Goal: Task Accomplishment & Management: Use online tool/utility

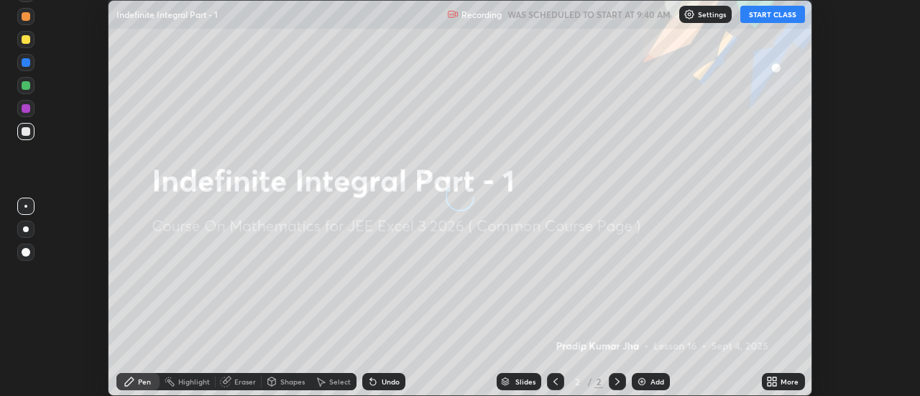
scroll to position [396, 919]
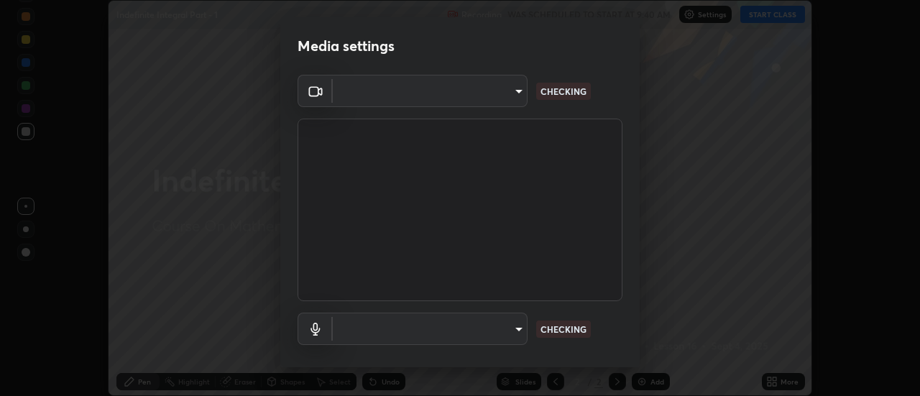
type input "0be616c92c2879d8fe19306c4b8383fc9b13f77197a30f876870ce6c7906effd"
click at [523, 336] on body "Erase all Indefinite Integral Part - 1 Recording WAS SCHEDULED TO START AT 9:40…" at bounding box center [460, 198] width 920 height 396
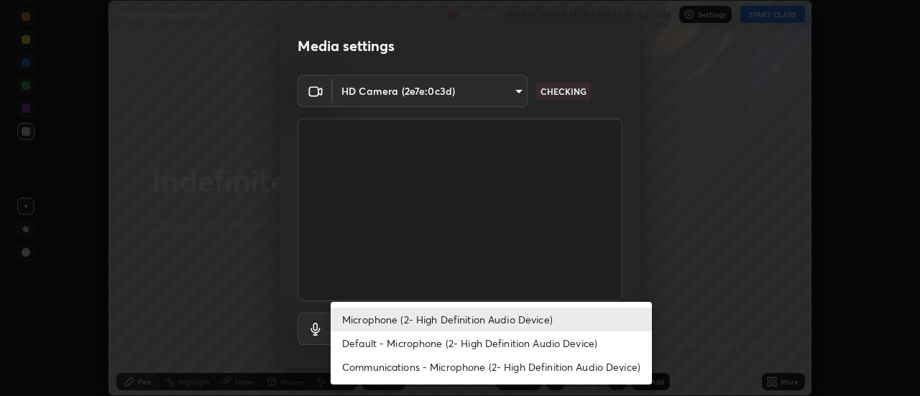
click at [508, 344] on li "Default - Microphone (2- High Definition Audio Device)" at bounding box center [491, 343] width 321 height 24
type input "default"
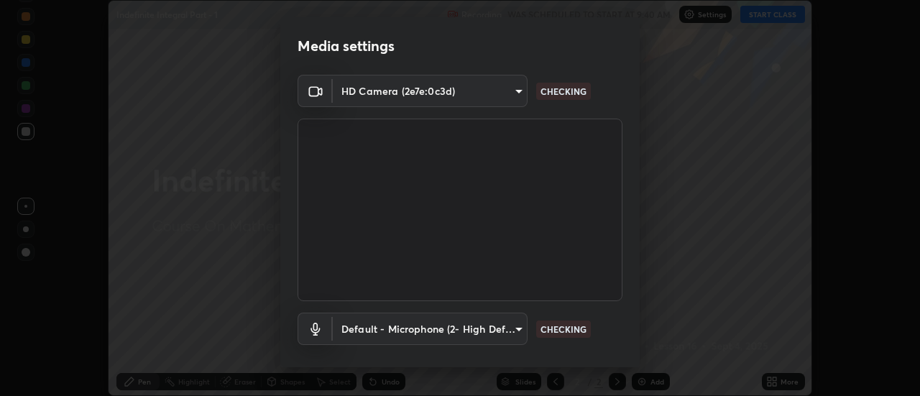
click at [504, 331] on body "Erase all Indefinite Integral Part - 1 Recording WAS SCHEDULED TO START AT 9:40…" at bounding box center [460, 198] width 920 height 396
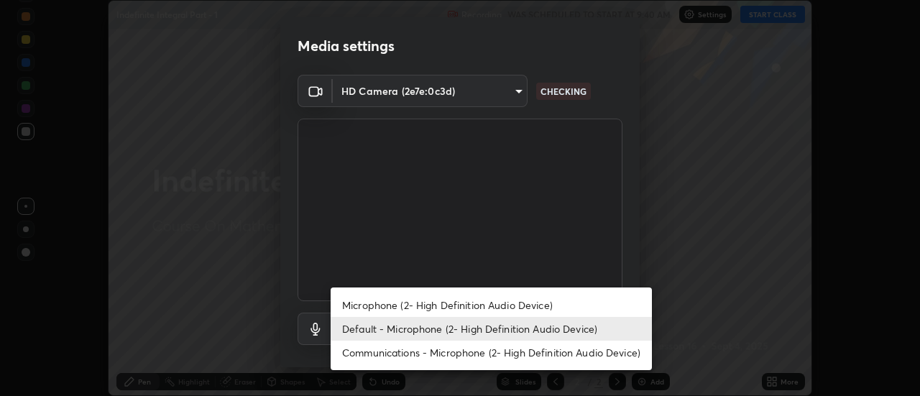
click at [510, 332] on li "Default - Microphone (2- High Definition Audio Device)" at bounding box center [491, 329] width 321 height 24
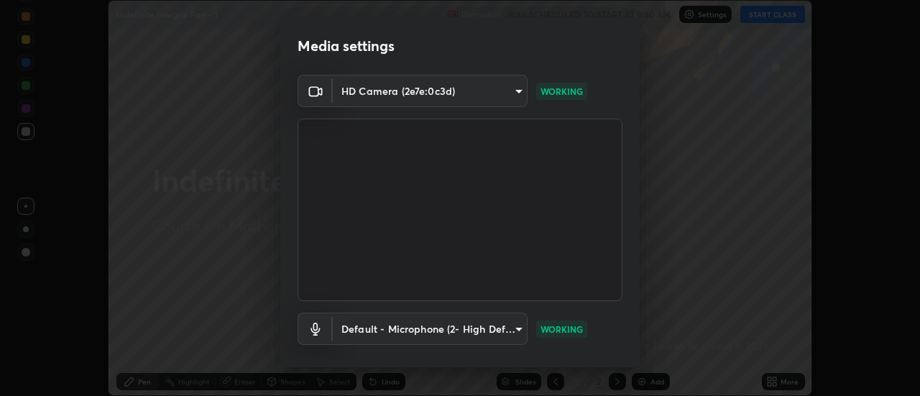
scroll to position [75, 0]
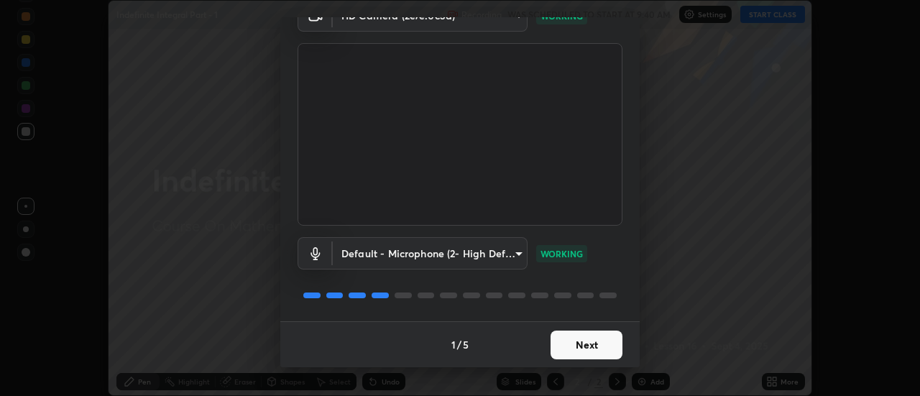
click at [612, 346] on button "Next" at bounding box center [586, 345] width 72 height 29
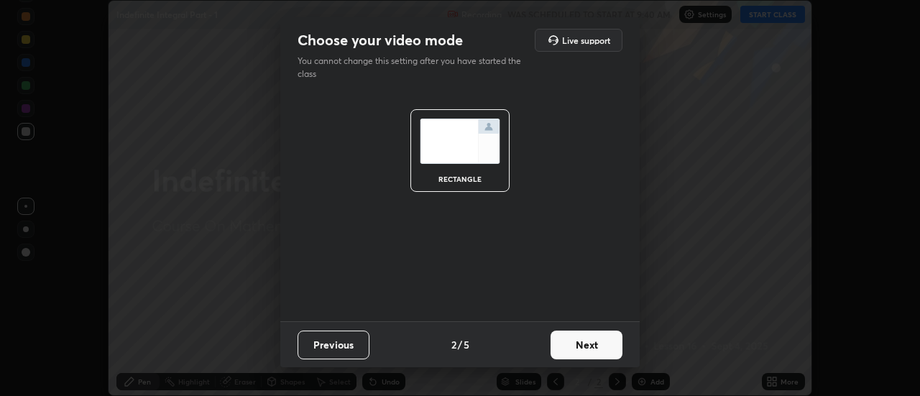
click at [603, 342] on button "Next" at bounding box center [586, 345] width 72 height 29
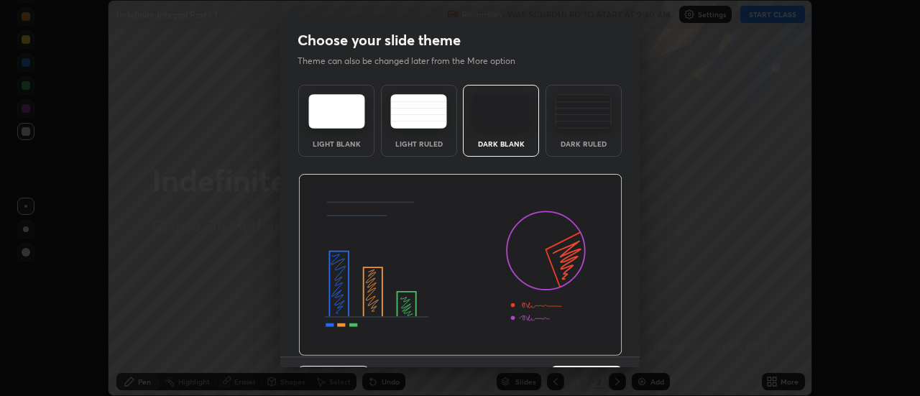
scroll to position [35, 0]
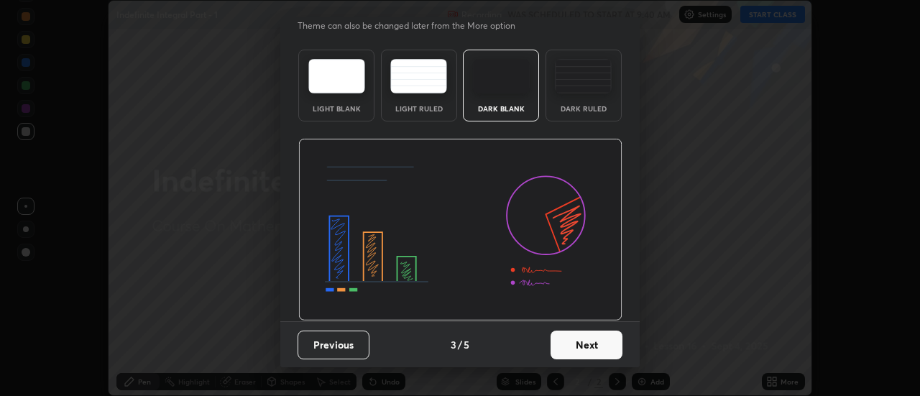
click at [596, 336] on button "Next" at bounding box center [586, 345] width 72 height 29
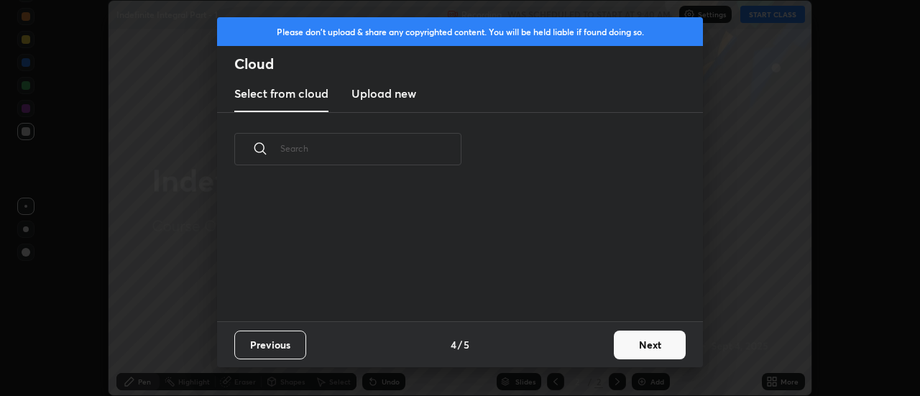
scroll to position [0, 0]
click at [619, 348] on button "Next" at bounding box center [650, 345] width 72 height 29
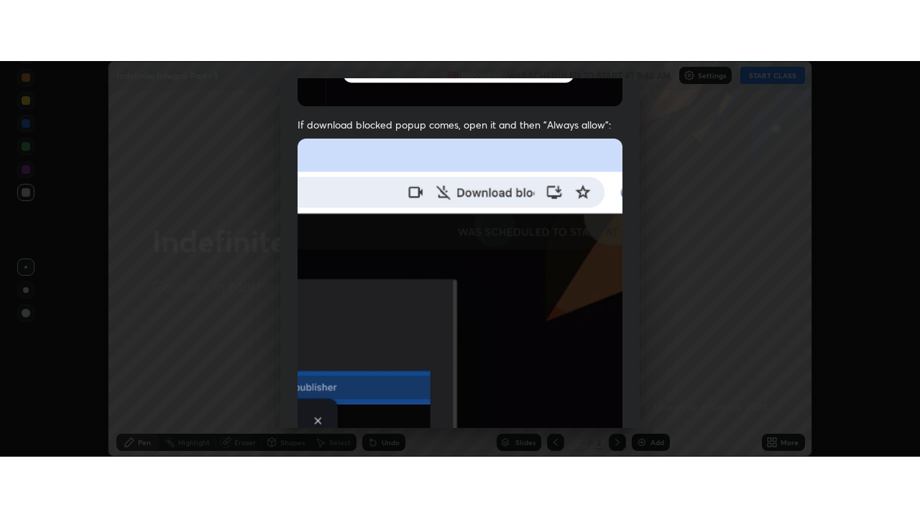
scroll to position [369, 0]
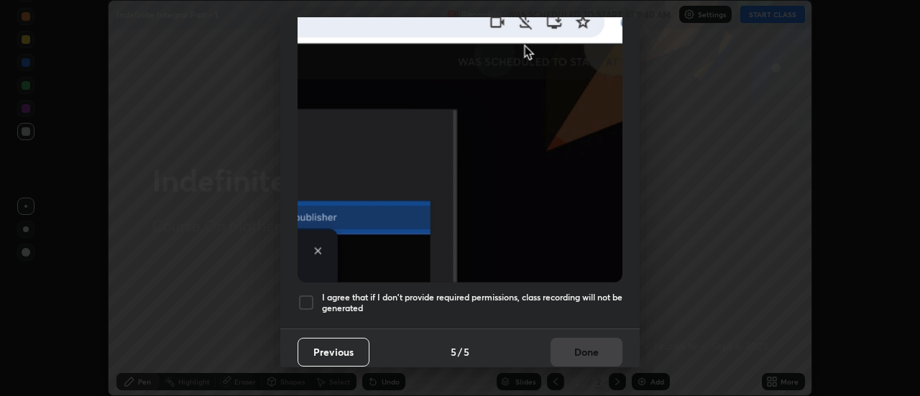
click at [321, 297] on div "I agree that if I don't provide required permissions, class recording will not …" at bounding box center [460, 302] width 325 height 17
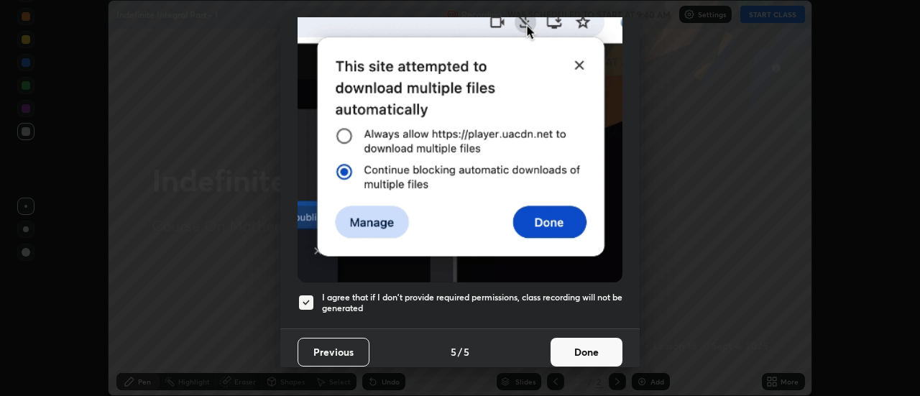
click at [593, 351] on button "Done" at bounding box center [586, 352] width 72 height 29
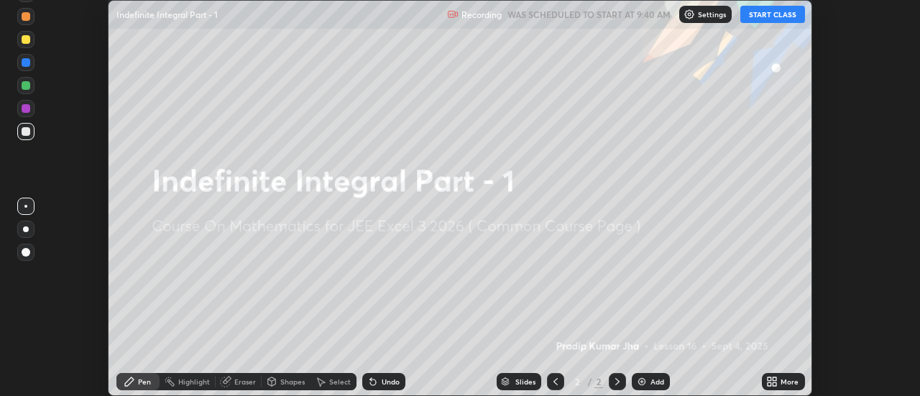
click at [785, 14] on button "START CLASS" at bounding box center [772, 14] width 65 height 17
click at [770, 378] on icon at bounding box center [770, 379] width 4 height 4
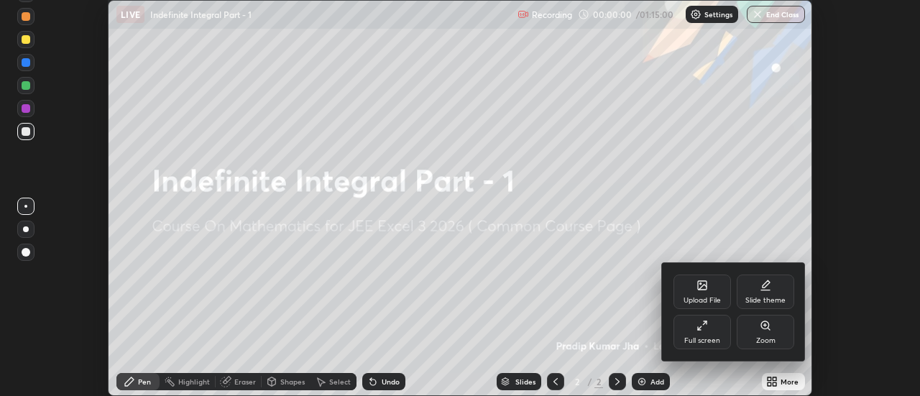
click at [706, 325] on icon at bounding box center [701, 325] width 11 height 11
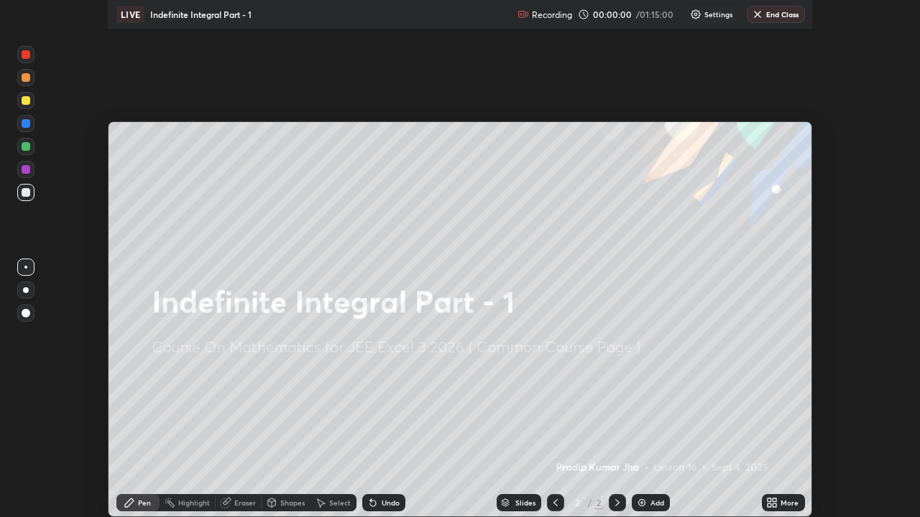
scroll to position [517, 920]
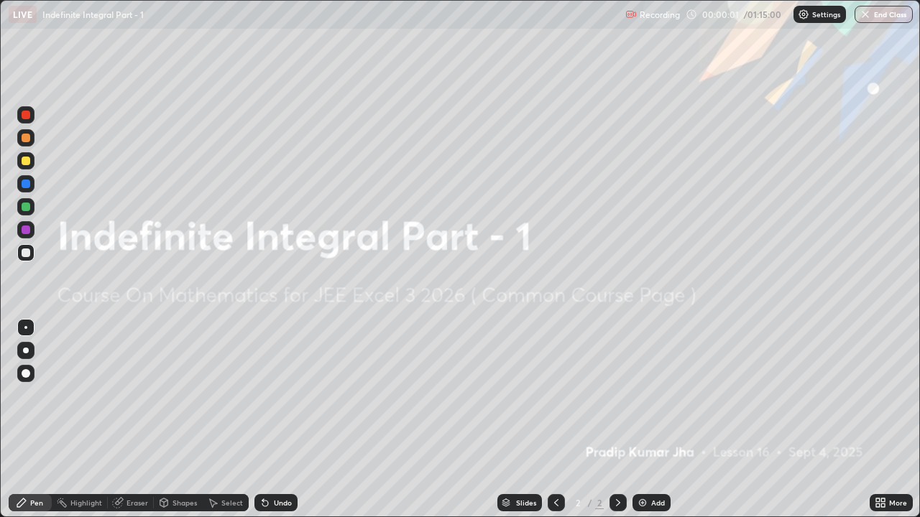
click at [663, 395] on div "Add" at bounding box center [651, 502] width 38 height 17
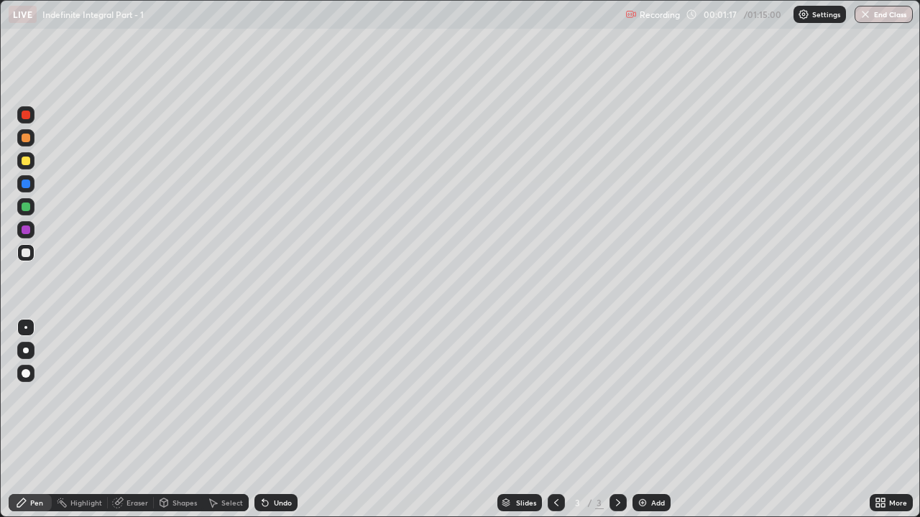
click at [40, 395] on div "Pen" at bounding box center [30, 502] width 43 height 17
click at [29, 138] on div at bounding box center [26, 138] width 9 height 9
click at [26, 164] on div at bounding box center [26, 161] width 9 height 9
click at [27, 118] on div at bounding box center [26, 115] width 9 height 9
click at [27, 252] on div at bounding box center [26, 253] width 9 height 9
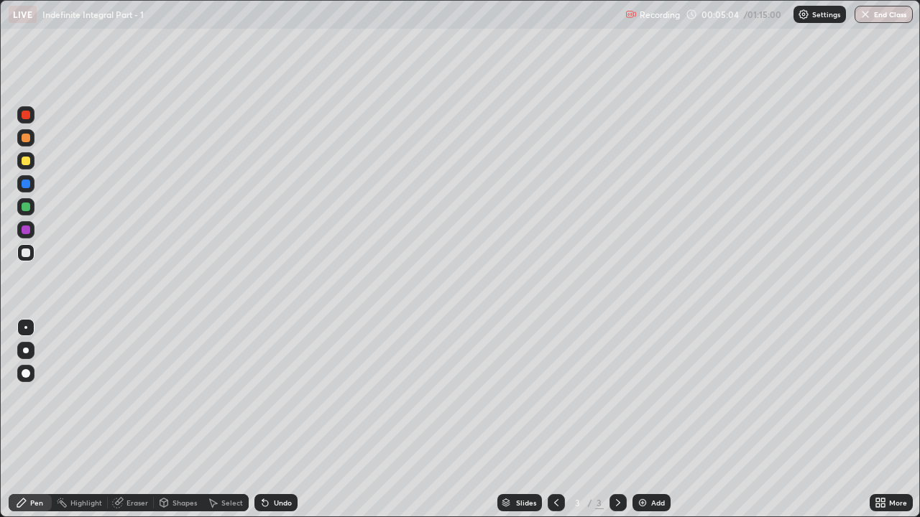
click at [27, 254] on div at bounding box center [26, 253] width 9 height 9
click at [28, 209] on div at bounding box center [26, 207] width 9 height 9
click at [23, 254] on div at bounding box center [26, 253] width 9 height 9
click at [262, 395] on div "Undo" at bounding box center [275, 502] width 43 height 17
click at [25, 201] on div at bounding box center [25, 206] width 17 height 17
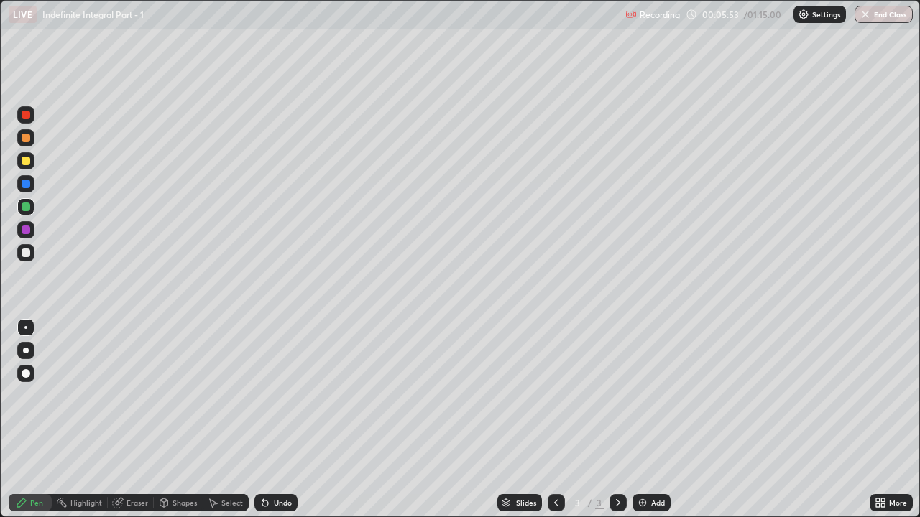
click at [26, 255] on div at bounding box center [26, 253] width 9 height 9
click at [29, 206] on div at bounding box center [26, 207] width 9 height 9
click at [25, 255] on div at bounding box center [26, 253] width 9 height 9
click at [164, 395] on icon at bounding box center [164, 504] width 0 height 5
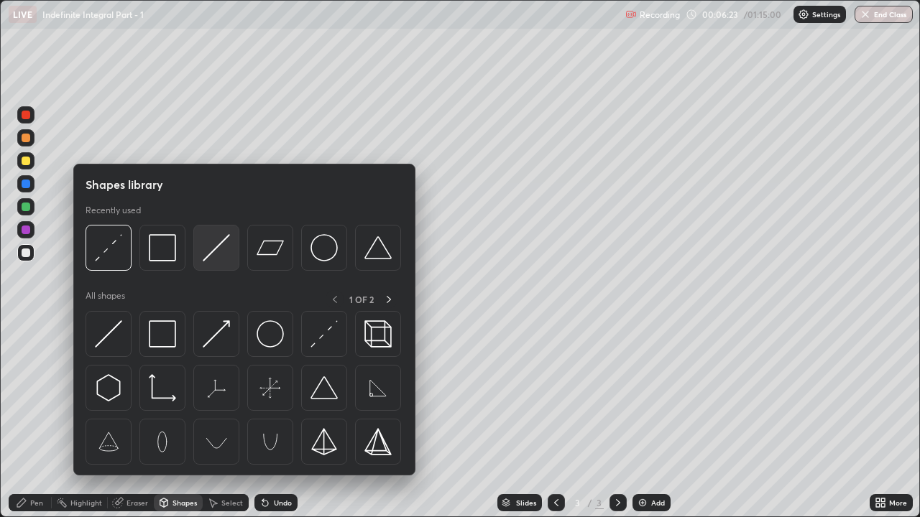
click at [212, 255] on img at bounding box center [216, 247] width 27 height 27
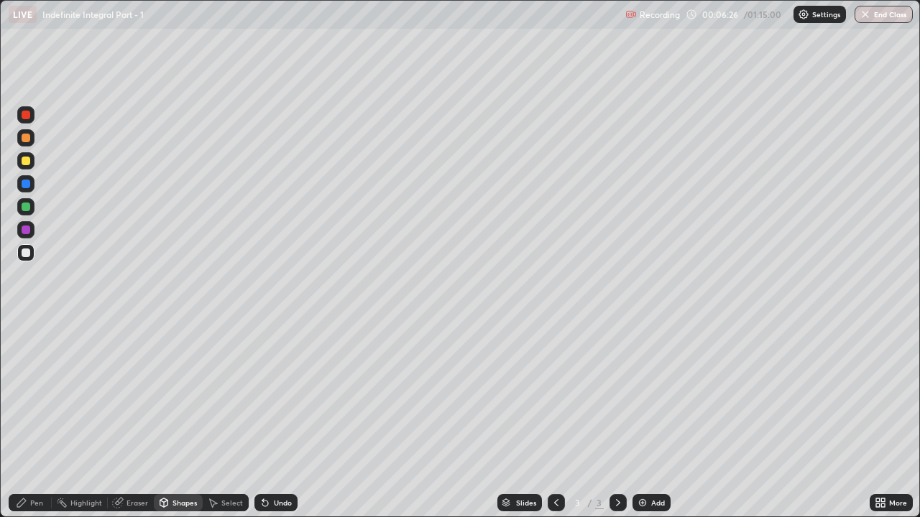
click at [29, 395] on div "Pen" at bounding box center [30, 502] width 43 height 17
click at [32, 208] on div at bounding box center [25, 206] width 17 height 17
click at [29, 245] on div at bounding box center [25, 252] width 17 height 17
click at [33, 211] on div at bounding box center [25, 206] width 17 height 17
click at [31, 252] on div at bounding box center [25, 252] width 17 height 17
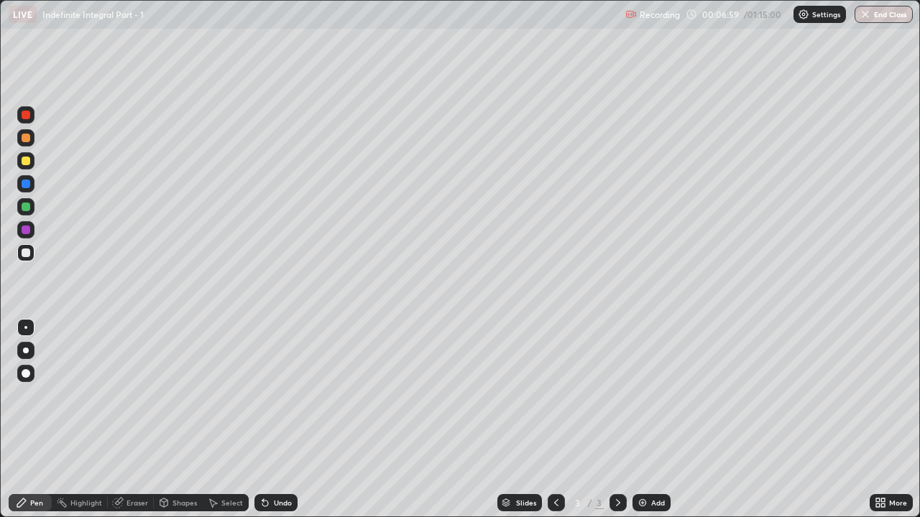
click at [269, 395] on div "Undo" at bounding box center [275, 502] width 43 height 17
click at [275, 395] on div "Undo" at bounding box center [275, 502] width 43 height 17
click at [271, 395] on div "Undo" at bounding box center [275, 502] width 43 height 17
click at [263, 395] on icon at bounding box center [265, 504] width 6 height 6
click at [269, 395] on div "Undo" at bounding box center [275, 502] width 43 height 17
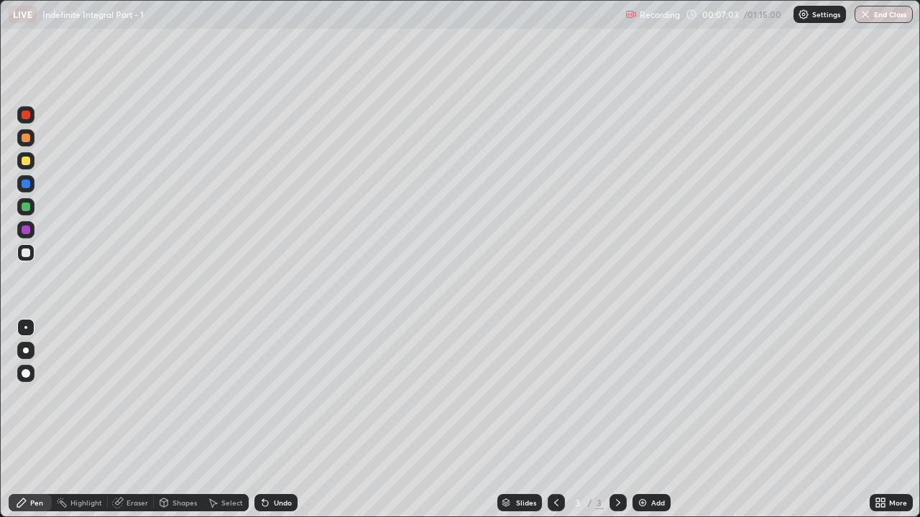
click at [278, 395] on div "Undo" at bounding box center [283, 502] width 18 height 7
click at [272, 395] on div "Undo" at bounding box center [275, 502] width 43 height 17
click at [29, 204] on div at bounding box center [26, 207] width 9 height 9
click at [34, 250] on div at bounding box center [25, 252] width 17 height 17
click at [29, 209] on div at bounding box center [25, 206] width 17 height 17
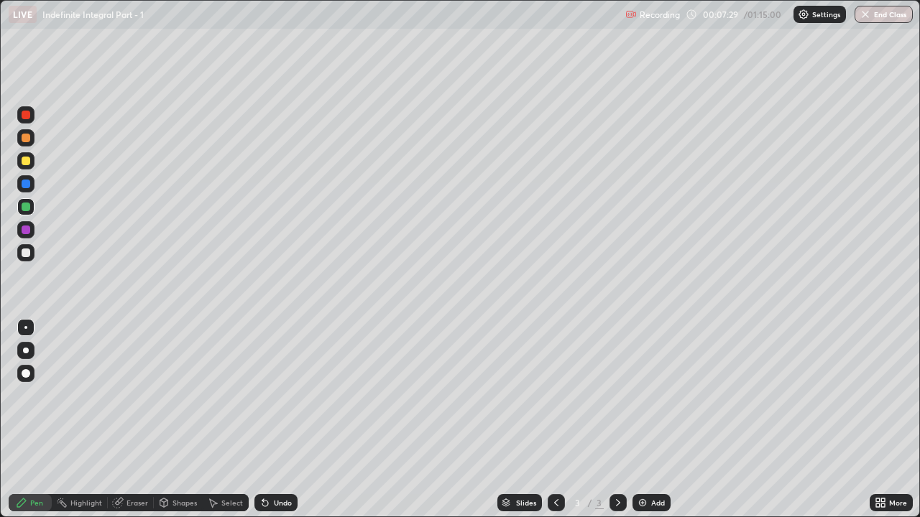
click at [27, 249] on div at bounding box center [26, 253] width 9 height 9
click at [28, 213] on div at bounding box center [25, 206] width 17 height 17
click at [34, 249] on div at bounding box center [25, 252] width 17 height 17
click at [27, 207] on div at bounding box center [26, 207] width 9 height 9
click at [29, 250] on div at bounding box center [26, 253] width 9 height 9
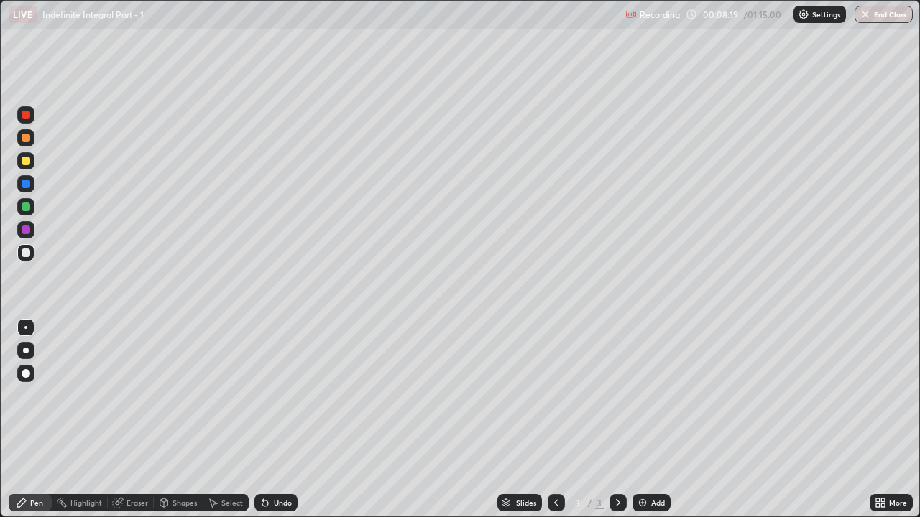
click at [186, 395] on div "Shapes" at bounding box center [184, 502] width 24 height 7
click at [26, 206] on div at bounding box center [26, 207] width 9 height 9
click at [37, 395] on div "Pen" at bounding box center [36, 502] width 13 height 7
click at [27, 253] on div at bounding box center [26, 253] width 9 height 9
click at [27, 207] on div at bounding box center [26, 207] width 9 height 9
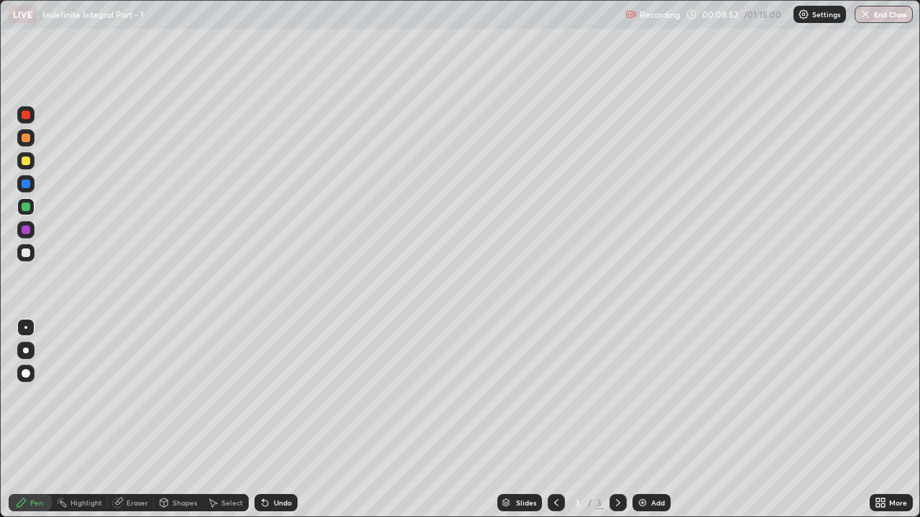
click at [29, 252] on div at bounding box center [26, 253] width 9 height 9
click at [284, 395] on div "Undo" at bounding box center [283, 502] width 18 height 7
click at [280, 395] on div "Undo" at bounding box center [283, 502] width 18 height 7
click at [576, 395] on div "3" at bounding box center [578, 503] width 14 height 9
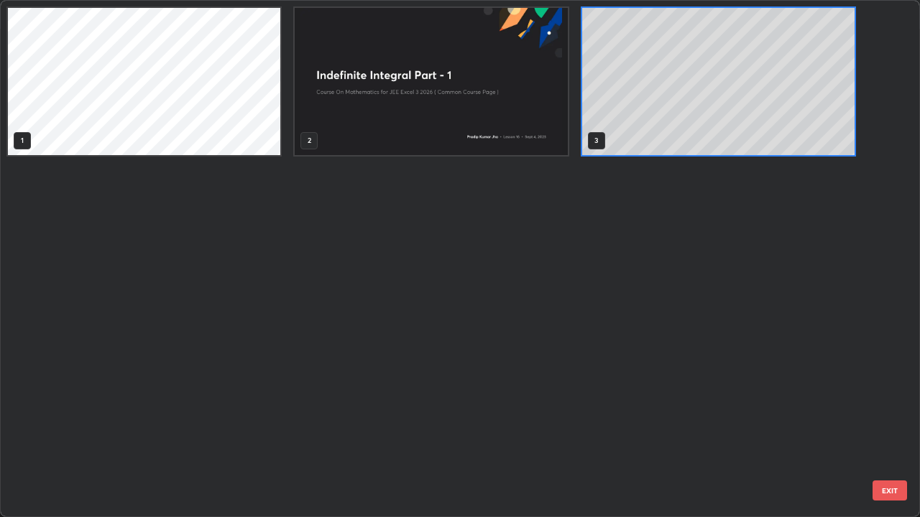
scroll to position [512, 911]
click at [892, 119] on div "1 2 3" at bounding box center [447, 259] width 893 height 516
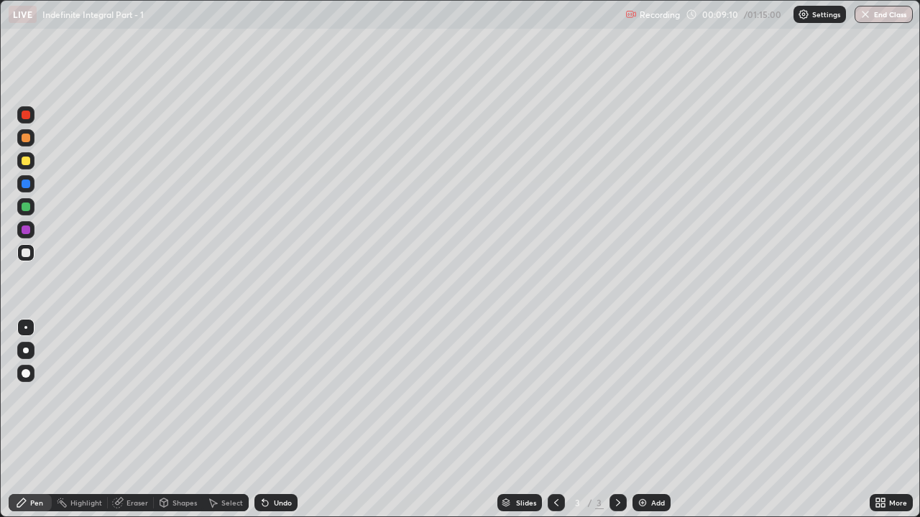
click at [32, 205] on div at bounding box center [25, 206] width 17 height 17
click at [31, 250] on div at bounding box center [25, 252] width 17 height 17
click at [31, 206] on div at bounding box center [25, 206] width 17 height 17
click at [29, 254] on div at bounding box center [26, 253] width 9 height 9
click at [26, 210] on div at bounding box center [26, 207] width 9 height 9
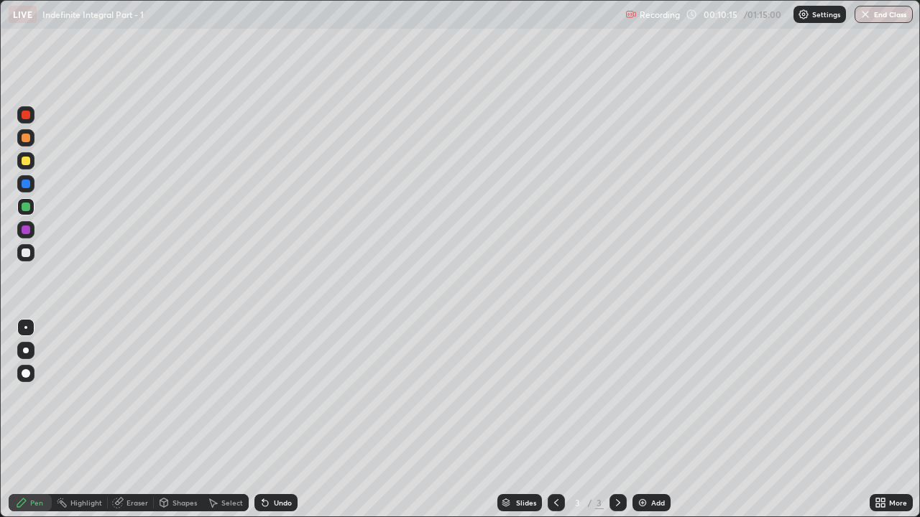
click at [29, 250] on div at bounding box center [26, 253] width 9 height 9
click at [125, 395] on div "Eraser" at bounding box center [131, 502] width 46 height 17
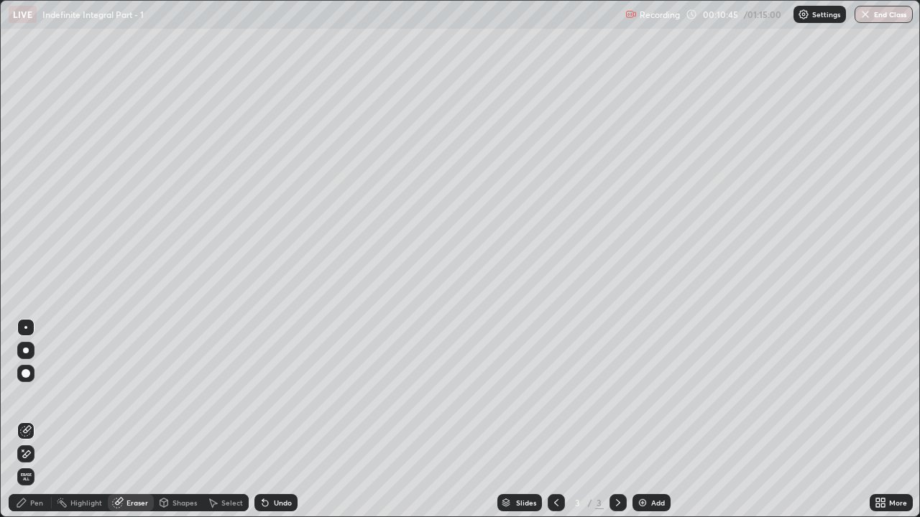
click at [32, 395] on div at bounding box center [25, 454] width 17 height 17
click at [29, 395] on div "Pen" at bounding box center [30, 502] width 43 height 17
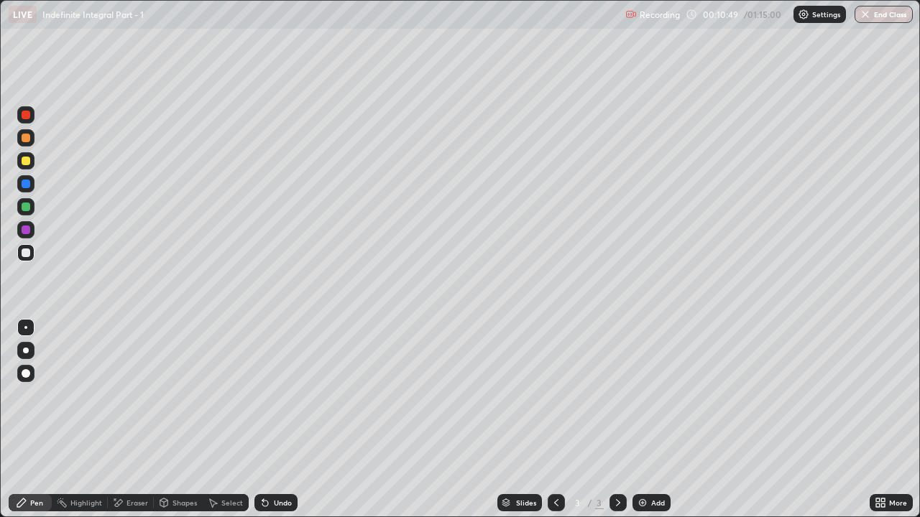
click at [25, 161] on div at bounding box center [26, 161] width 9 height 9
click at [28, 208] on div at bounding box center [26, 207] width 9 height 9
click at [34, 252] on div at bounding box center [25, 252] width 17 height 17
click at [274, 395] on div "Undo" at bounding box center [283, 502] width 18 height 7
click at [280, 395] on div "Undo" at bounding box center [283, 502] width 18 height 7
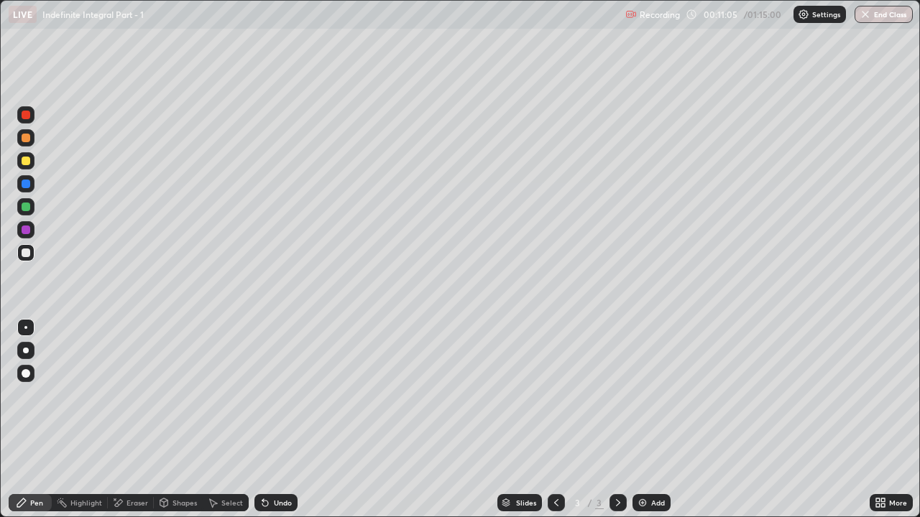
click at [276, 395] on div "Undo" at bounding box center [275, 502] width 43 height 17
click at [228, 395] on div "Select" at bounding box center [232, 502] width 22 height 7
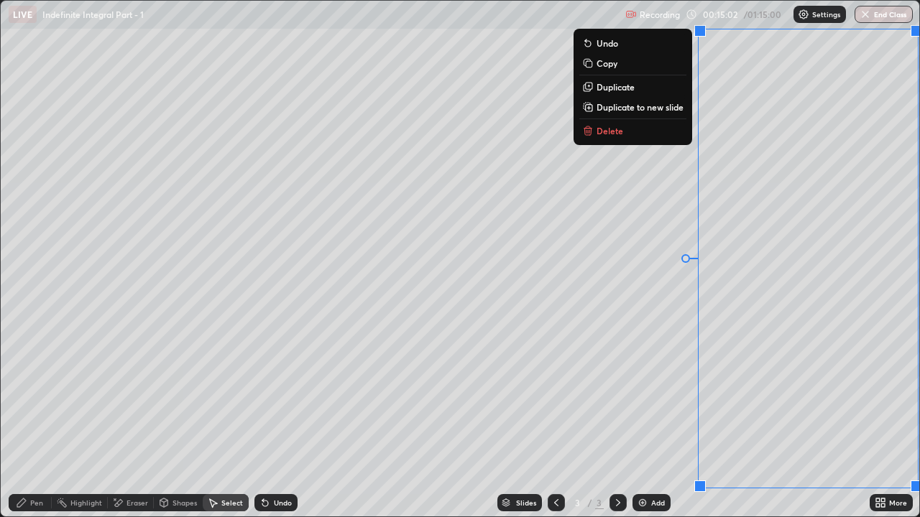
click at [615, 66] on p "Copy" at bounding box center [606, 62] width 21 height 11
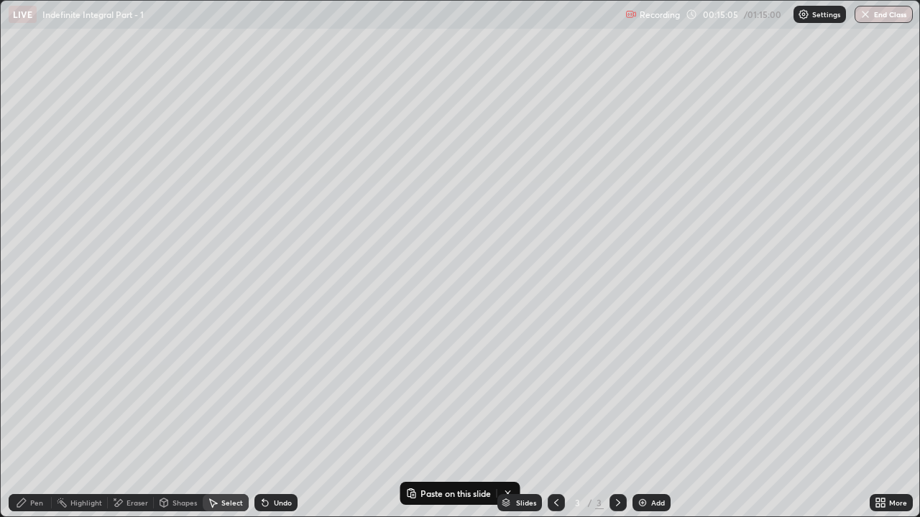
click at [658, 395] on div "Add" at bounding box center [651, 502] width 38 height 17
click at [98, 103] on p "Paste here" at bounding box center [109, 101] width 42 height 11
click at [50, 42] on div "0 ° Undo Copy Paste here Duplicate Duplicate to new slide Delete" at bounding box center [460, 259] width 918 height 516
click at [224, 395] on div "Select" at bounding box center [232, 502] width 22 height 7
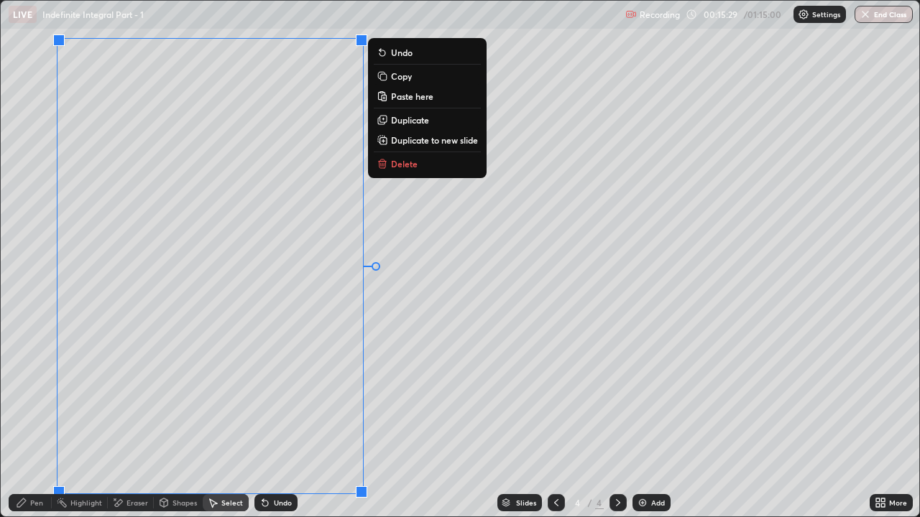
click at [36, 279] on div "Erase all" at bounding box center [26, 259] width 34 height 460
click at [453, 395] on div "0 ° Undo Copy Paste here Duplicate Duplicate to new slide Delete" at bounding box center [460, 259] width 918 height 516
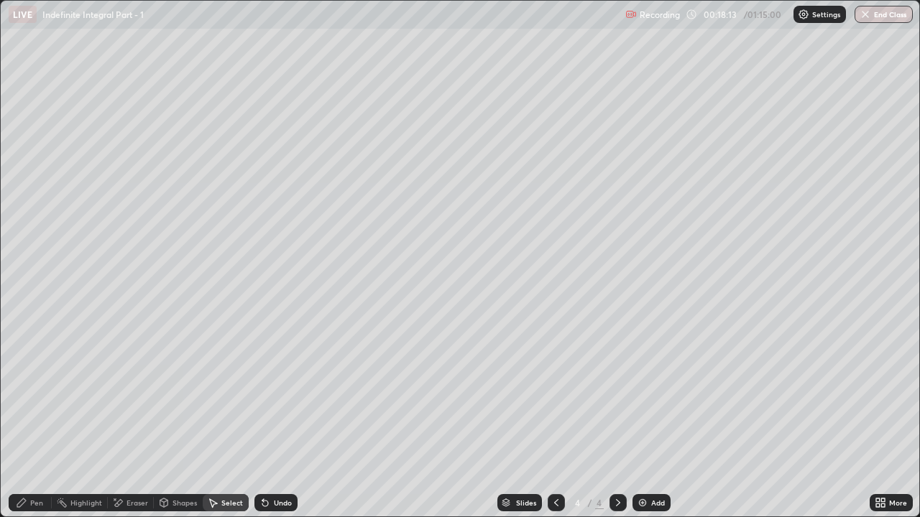
click at [634, 395] on div "Add" at bounding box center [651, 502] width 38 height 17
click at [540, 395] on div "Slides" at bounding box center [519, 502] width 45 height 17
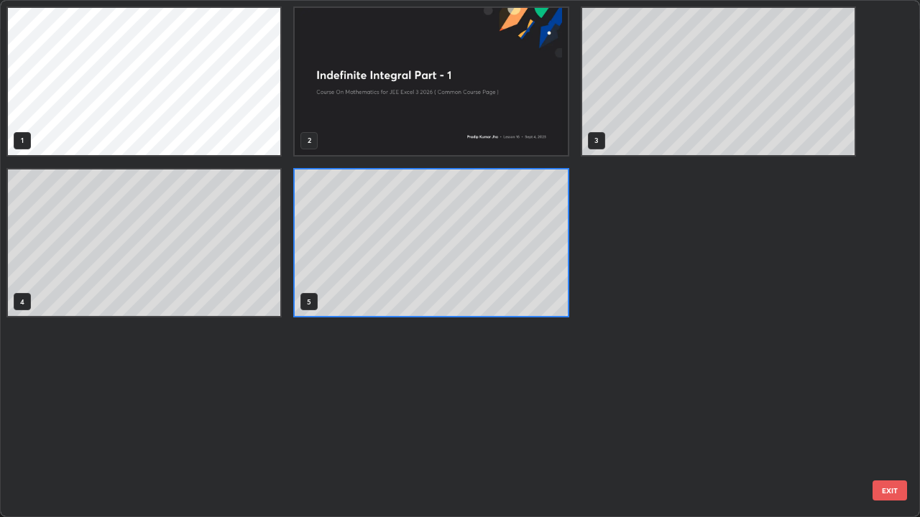
click at [556, 395] on div "1 2 3 4 5" at bounding box center [447, 259] width 893 height 516
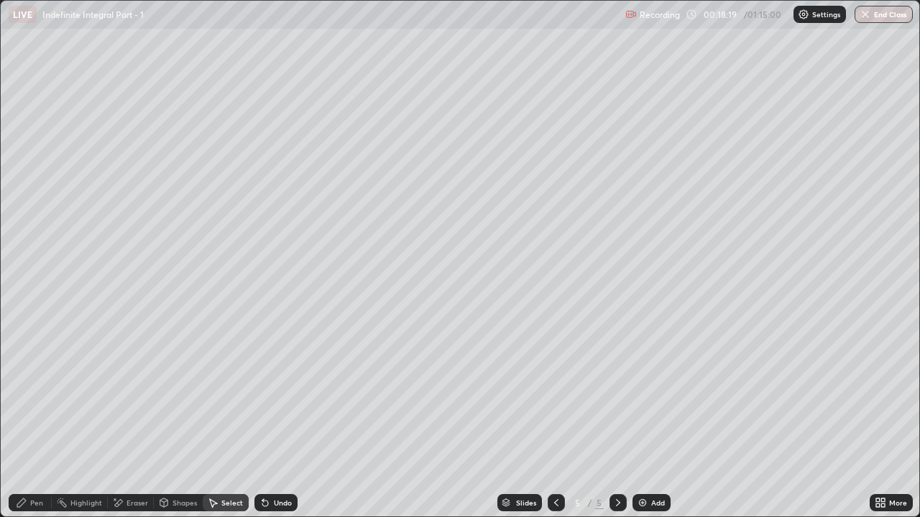
click at [38, 395] on div "Pen" at bounding box center [36, 502] width 13 height 7
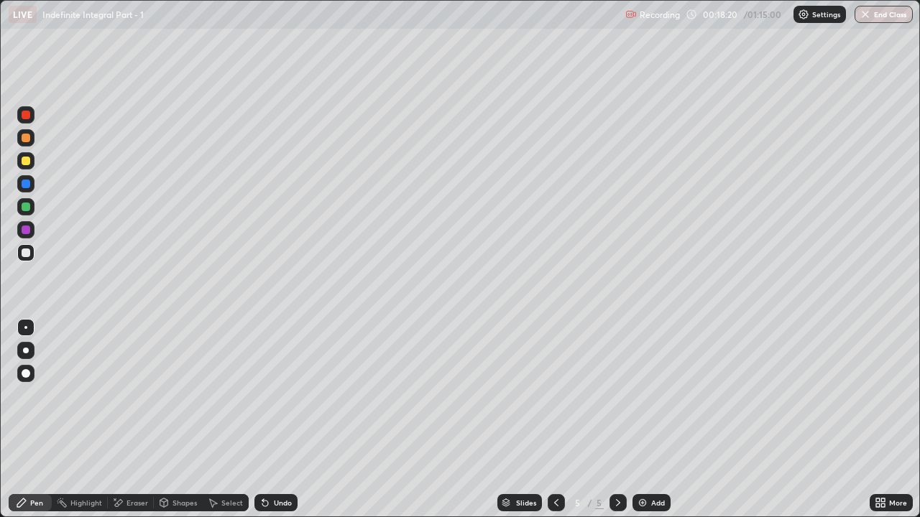
click at [26, 206] on div at bounding box center [26, 207] width 9 height 9
click at [24, 254] on div at bounding box center [26, 253] width 9 height 9
click at [262, 395] on icon at bounding box center [262, 499] width 1 height 1
click at [29, 141] on div at bounding box center [26, 138] width 9 height 9
click at [24, 252] on div at bounding box center [26, 253] width 9 height 9
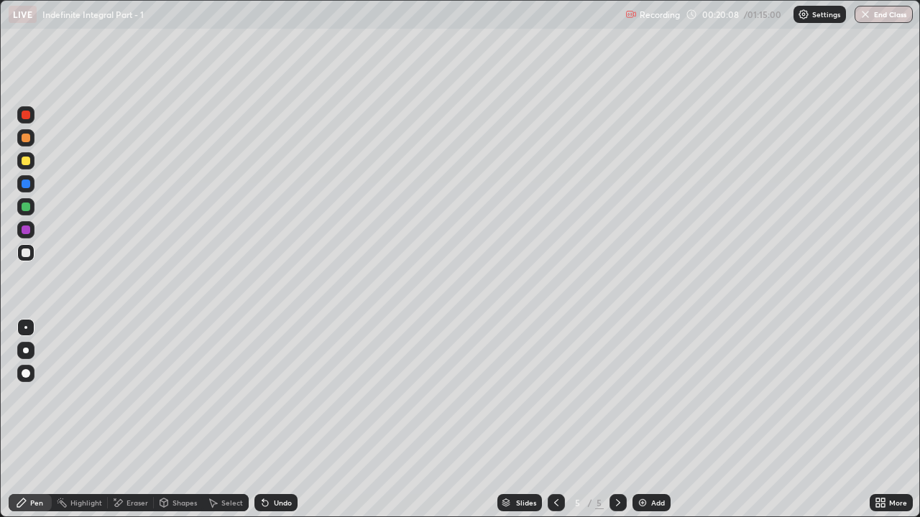
click at [28, 159] on div at bounding box center [26, 161] width 9 height 9
click at [24, 254] on div at bounding box center [26, 253] width 9 height 9
click at [280, 395] on div "Undo" at bounding box center [275, 502] width 43 height 17
click at [290, 395] on div "Undo" at bounding box center [275, 502] width 43 height 17
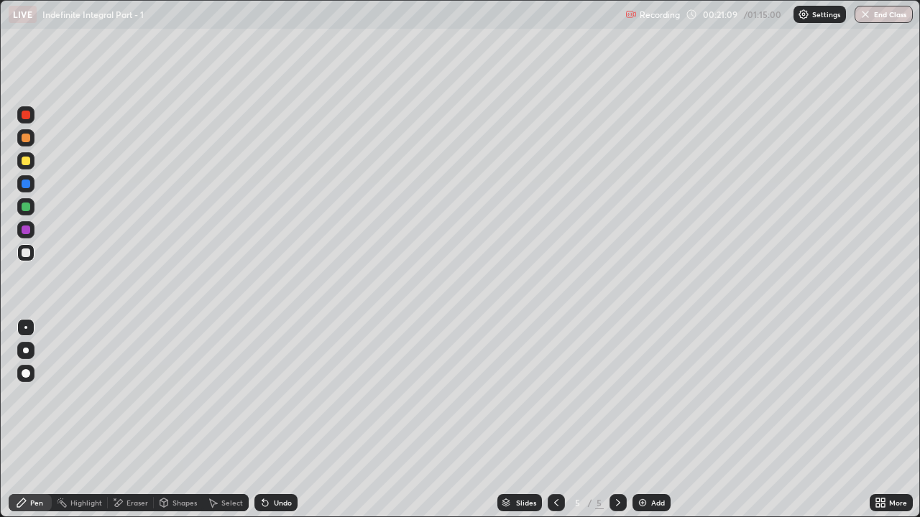
click at [24, 206] on div at bounding box center [26, 207] width 9 height 9
click at [27, 206] on div at bounding box center [26, 207] width 9 height 9
click at [27, 257] on div at bounding box center [26, 253] width 9 height 9
click at [274, 395] on div "Undo" at bounding box center [283, 502] width 18 height 7
click at [27, 165] on div at bounding box center [26, 161] width 9 height 9
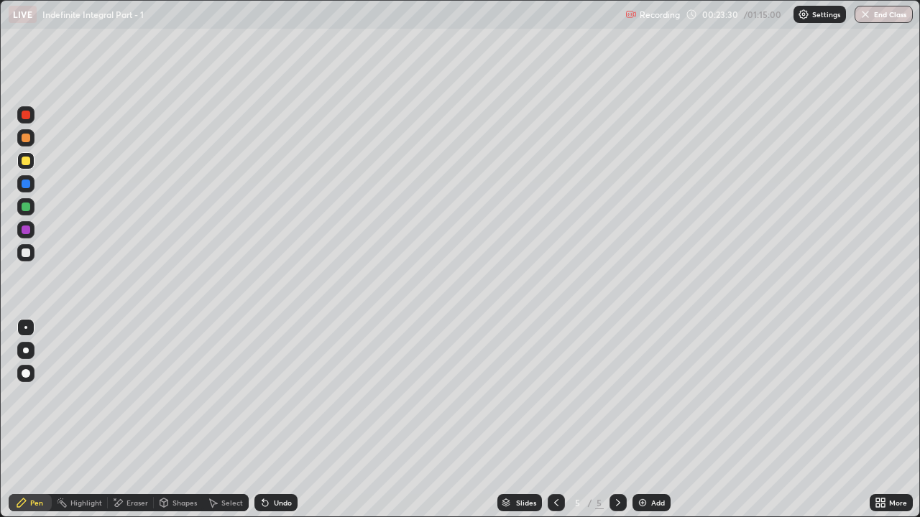
click at [278, 395] on div "Undo" at bounding box center [275, 502] width 43 height 17
click at [275, 395] on div "Undo" at bounding box center [283, 502] width 18 height 7
click at [267, 395] on icon at bounding box center [264, 502] width 11 height 11
click at [652, 395] on div "Add" at bounding box center [658, 502] width 14 height 7
click at [28, 167] on div at bounding box center [25, 160] width 17 height 17
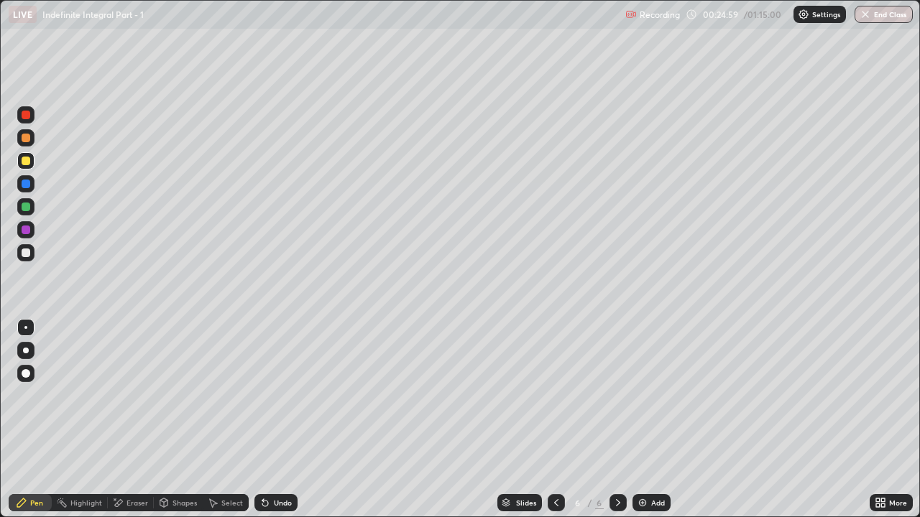
click at [25, 251] on div at bounding box center [26, 253] width 9 height 9
click at [22, 251] on div at bounding box center [26, 253] width 9 height 9
click at [25, 167] on div at bounding box center [25, 160] width 17 height 17
click at [27, 256] on div at bounding box center [26, 253] width 9 height 9
click at [31, 137] on div at bounding box center [25, 137] width 17 height 17
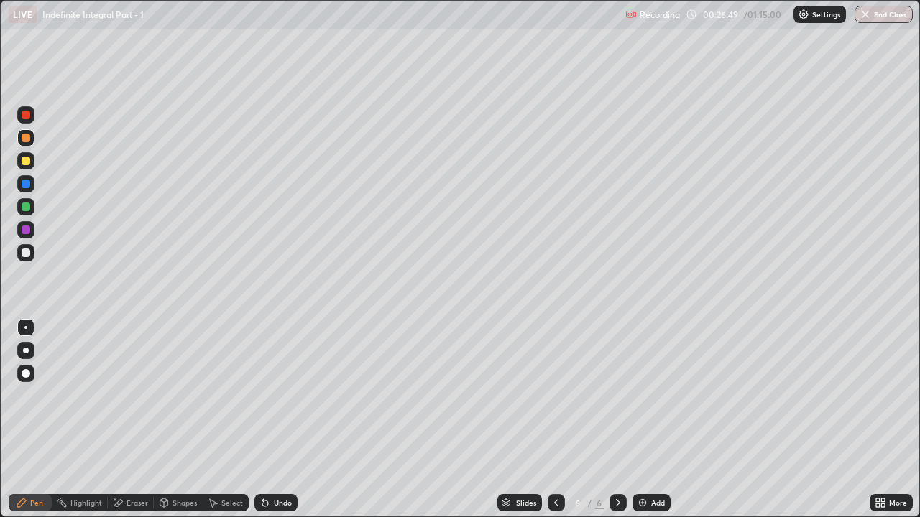
click at [24, 251] on div at bounding box center [26, 253] width 9 height 9
click at [646, 395] on img at bounding box center [642, 502] width 11 height 11
click at [555, 395] on icon at bounding box center [555, 502] width 11 height 11
click at [615, 395] on icon at bounding box center [617, 502] width 11 height 11
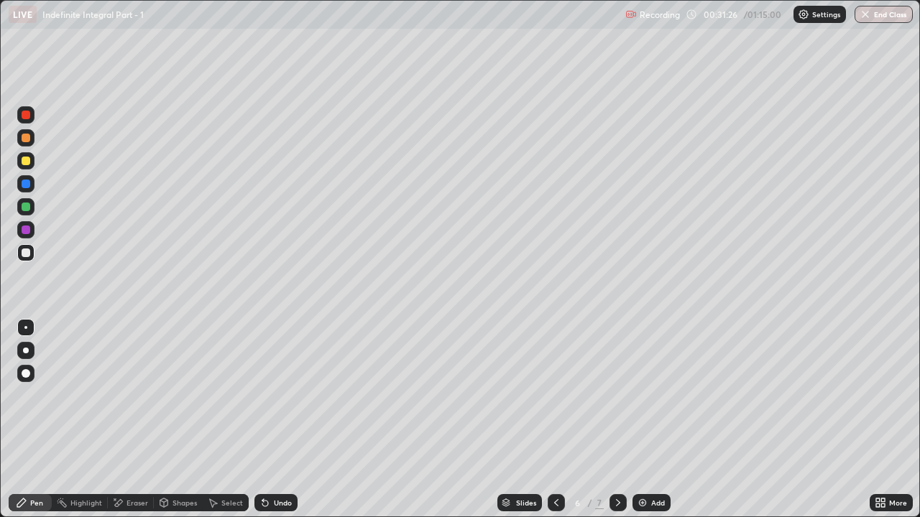
click at [624, 395] on div at bounding box center [617, 502] width 17 height 17
click at [26, 138] on div at bounding box center [26, 138] width 9 height 9
click at [27, 252] on div at bounding box center [26, 253] width 9 height 9
click at [28, 116] on div at bounding box center [26, 115] width 9 height 9
click at [91, 395] on div "Highlight" at bounding box center [86, 502] width 32 height 7
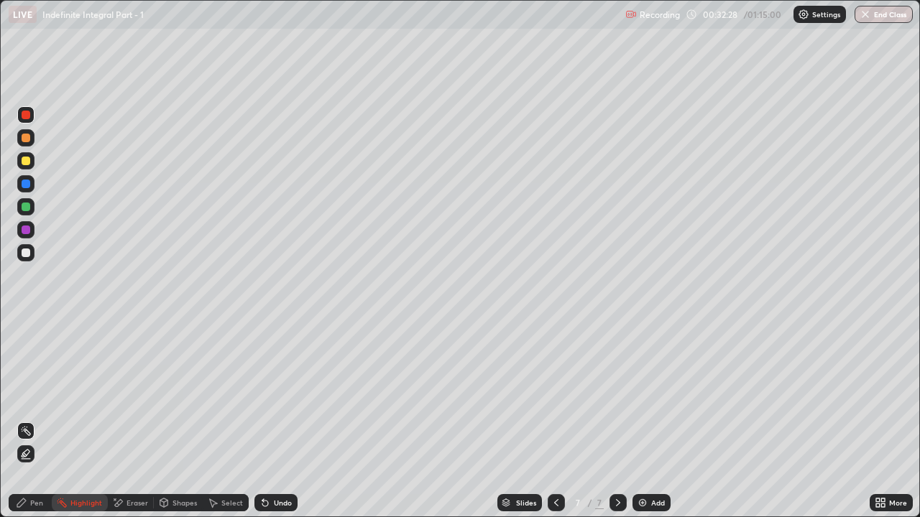
click at [26, 254] on div at bounding box center [26, 253] width 9 height 9
click at [36, 395] on div at bounding box center [25, 477] width 23 height 23
click at [24, 395] on icon at bounding box center [21, 503] width 9 height 9
click at [26, 136] on div at bounding box center [26, 138] width 9 height 9
click at [27, 256] on div at bounding box center [26, 253] width 9 height 9
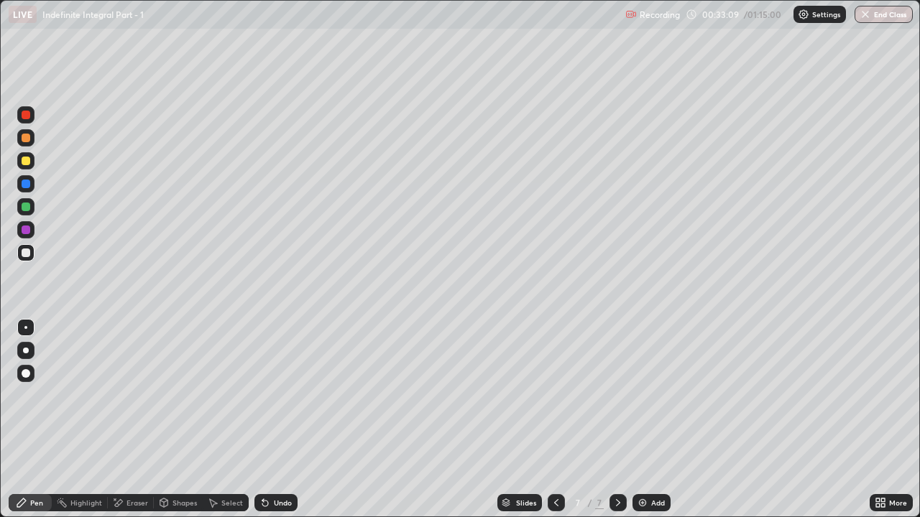
click at [27, 137] on div at bounding box center [26, 138] width 9 height 9
click at [27, 252] on div at bounding box center [26, 253] width 9 height 9
click at [267, 395] on div "Undo" at bounding box center [275, 502] width 43 height 17
click at [28, 251] on div at bounding box center [26, 253] width 9 height 9
click at [24, 139] on div at bounding box center [26, 138] width 9 height 9
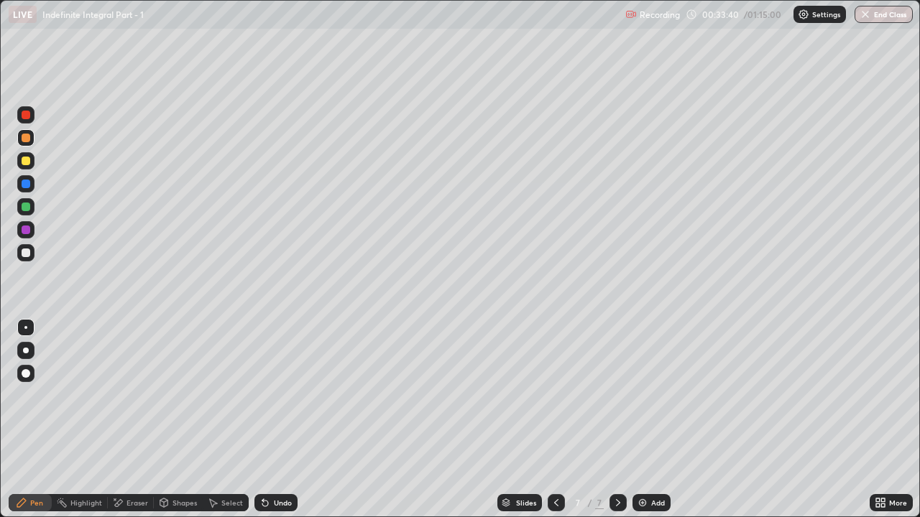
click at [24, 250] on div at bounding box center [26, 253] width 9 height 9
click at [663, 395] on div "Add" at bounding box center [651, 502] width 38 height 17
click at [42, 395] on div "Pen" at bounding box center [36, 502] width 13 height 7
click at [25, 139] on div at bounding box center [26, 138] width 9 height 9
click at [26, 163] on div at bounding box center [26, 161] width 9 height 9
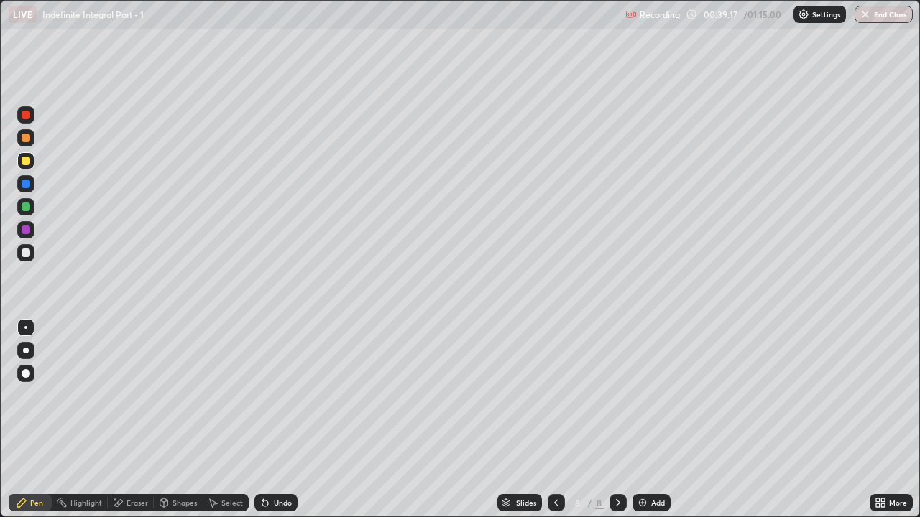
click at [28, 253] on div at bounding box center [26, 253] width 9 height 9
click at [27, 159] on div at bounding box center [26, 161] width 9 height 9
click at [34, 250] on div at bounding box center [25, 252] width 17 height 17
click at [269, 395] on div "Undo" at bounding box center [275, 502] width 43 height 17
click at [28, 164] on div at bounding box center [26, 161] width 9 height 9
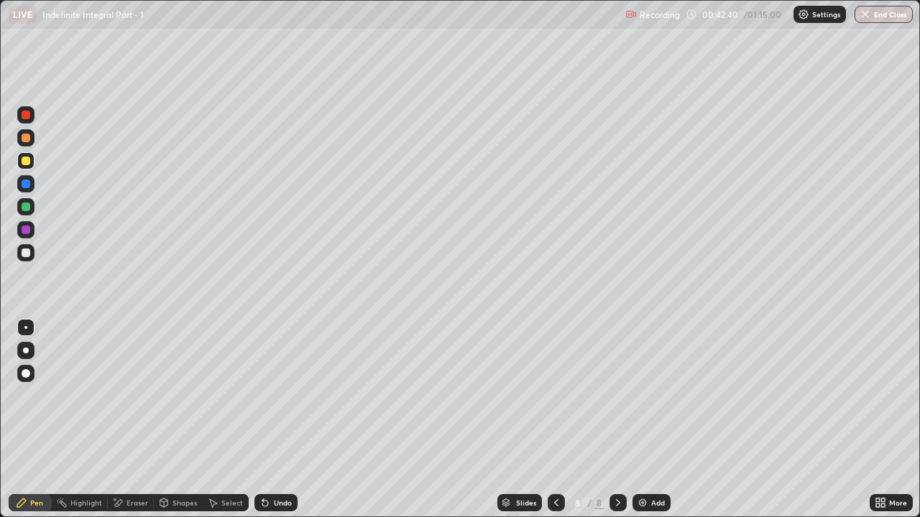
click at [256, 395] on div "Undo" at bounding box center [275, 502] width 43 height 17
click at [19, 256] on div at bounding box center [25, 252] width 17 height 17
click at [285, 395] on div "Undo" at bounding box center [283, 502] width 18 height 7
click at [652, 395] on div "Add" at bounding box center [658, 502] width 14 height 7
click at [555, 395] on icon at bounding box center [555, 502] width 11 height 11
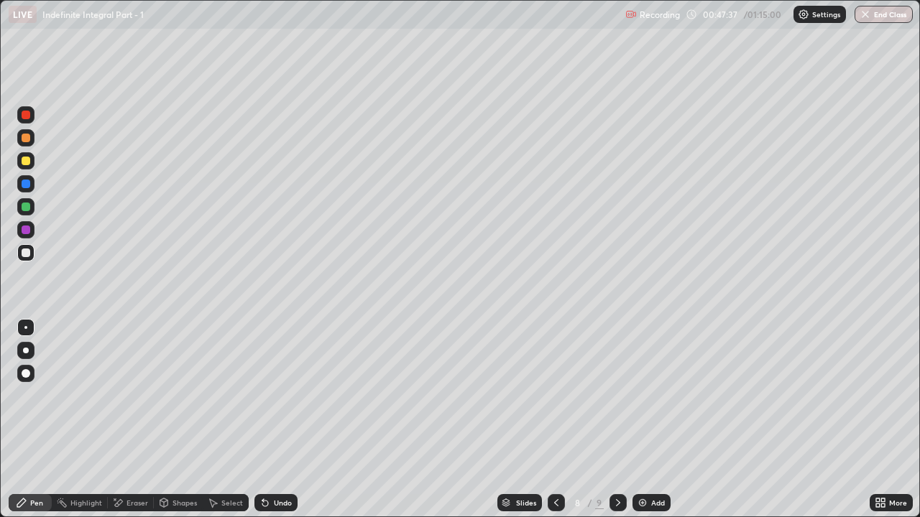
click at [617, 395] on icon at bounding box center [617, 502] width 11 height 11
click at [24, 162] on div at bounding box center [26, 161] width 9 height 9
click at [23, 253] on div at bounding box center [26, 253] width 9 height 9
click at [284, 395] on div "Undo" at bounding box center [283, 502] width 18 height 7
click at [272, 395] on div "Undo" at bounding box center [275, 502] width 43 height 17
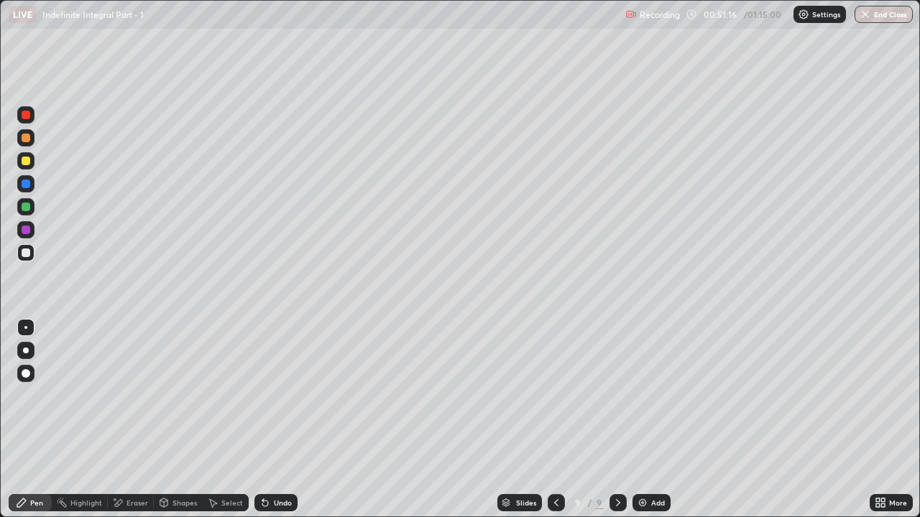
click at [271, 395] on div "Undo" at bounding box center [275, 502] width 43 height 17
click at [653, 395] on div "Add" at bounding box center [651, 502] width 38 height 17
click at [24, 162] on div at bounding box center [26, 161] width 9 height 9
click at [24, 252] on div at bounding box center [26, 253] width 9 height 9
click at [273, 395] on div "Undo" at bounding box center [275, 502] width 43 height 17
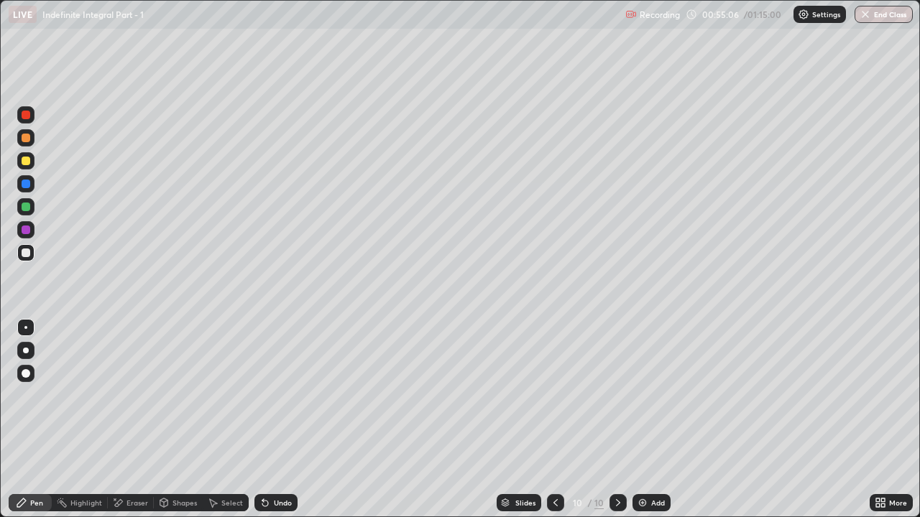
click at [275, 395] on div "Undo" at bounding box center [283, 502] width 18 height 7
click at [28, 165] on div at bounding box center [26, 161] width 9 height 9
click at [27, 252] on div at bounding box center [26, 253] width 9 height 9
click at [29, 163] on div at bounding box center [26, 161] width 9 height 9
click at [29, 254] on div at bounding box center [26, 253] width 9 height 9
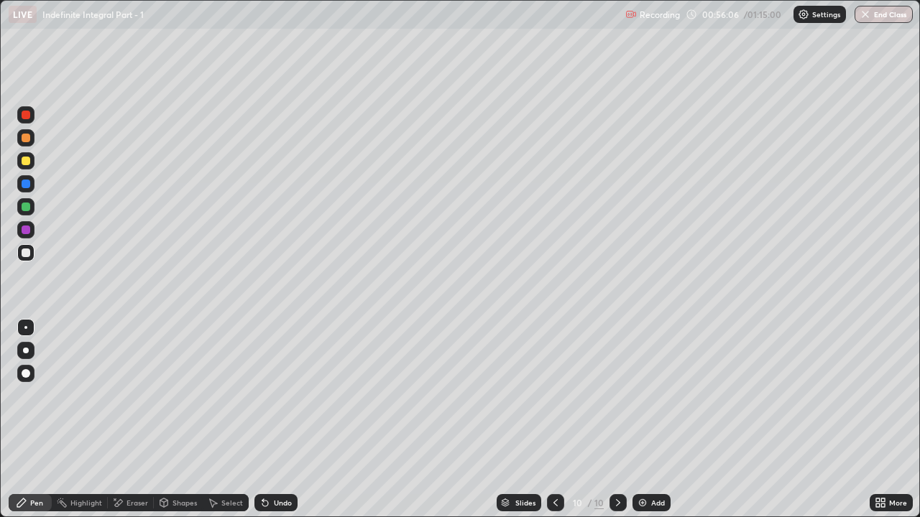
click at [269, 395] on div "Undo" at bounding box center [275, 502] width 43 height 17
click at [274, 395] on div "Undo" at bounding box center [275, 502] width 43 height 17
click at [269, 395] on div "Undo" at bounding box center [275, 502] width 43 height 17
click at [33, 159] on div at bounding box center [25, 160] width 17 height 17
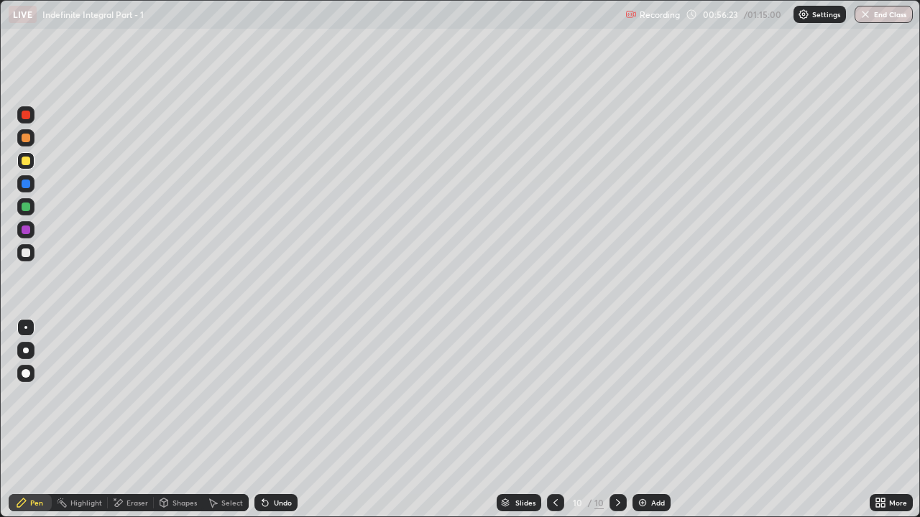
click at [29, 254] on div at bounding box center [26, 253] width 9 height 9
click at [647, 395] on img at bounding box center [642, 502] width 11 height 11
click at [29, 141] on div at bounding box center [26, 138] width 9 height 9
click at [24, 255] on div at bounding box center [26, 253] width 9 height 9
click at [265, 395] on icon at bounding box center [265, 504] width 6 height 6
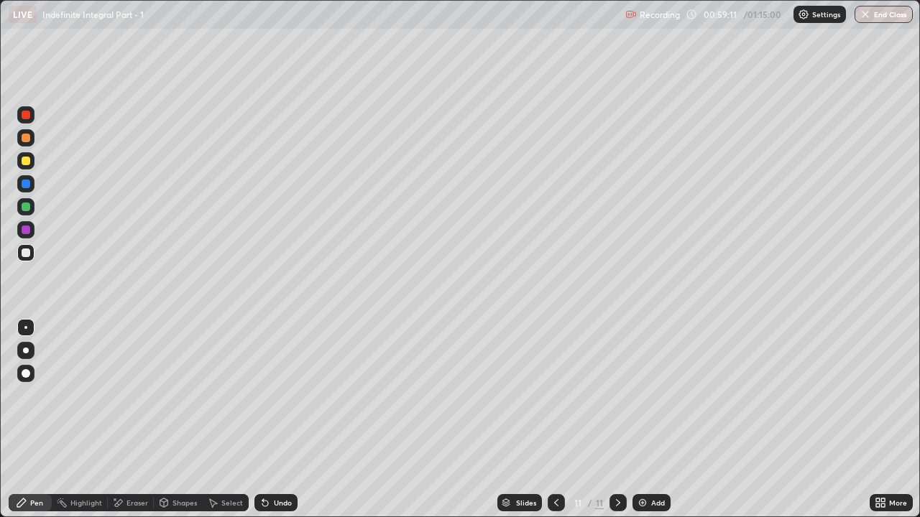
click at [24, 141] on div at bounding box center [26, 138] width 9 height 9
click at [131, 395] on div "Eraser" at bounding box center [131, 502] width 46 height 17
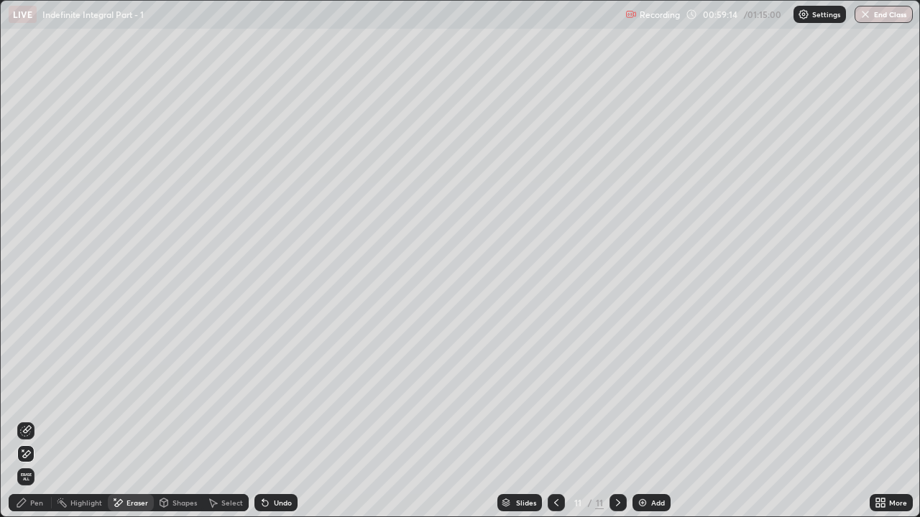
click at [28, 395] on div "Pen" at bounding box center [30, 502] width 43 height 17
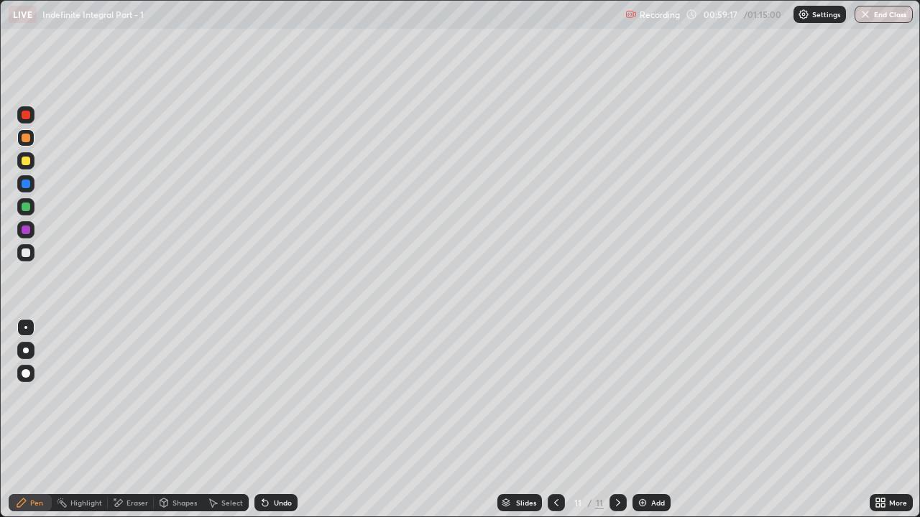
click at [24, 245] on div at bounding box center [25, 252] width 17 height 17
click at [26, 139] on div at bounding box center [26, 138] width 9 height 9
click at [26, 252] on div at bounding box center [26, 253] width 9 height 9
click at [277, 395] on div "Undo" at bounding box center [283, 502] width 18 height 7
click at [270, 395] on div "Undo" at bounding box center [275, 502] width 43 height 17
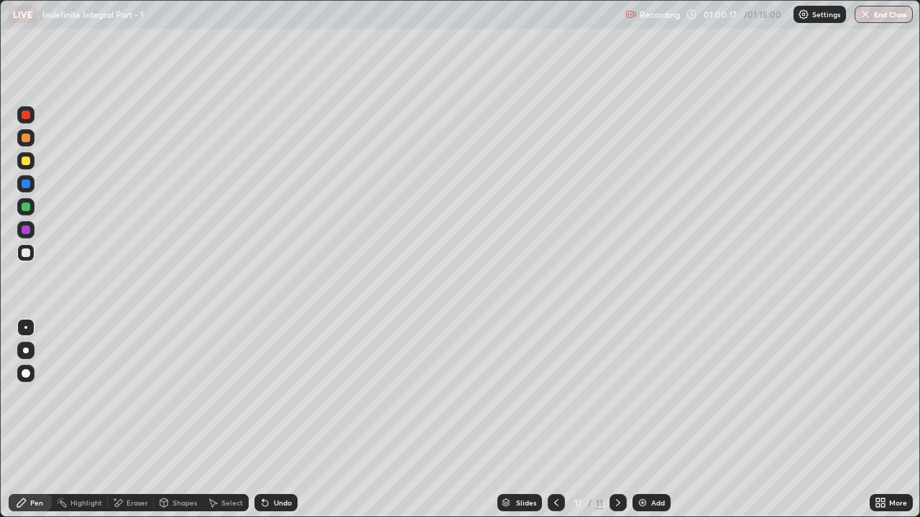
click at [26, 139] on div at bounding box center [26, 138] width 9 height 9
click at [26, 255] on div at bounding box center [26, 253] width 9 height 9
click at [512, 395] on div "Slides" at bounding box center [519, 502] width 45 height 17
click at [612, 395] on div at bounding box center [617, 502] width 17 height 17
click at [553, 395] on icon at bounding box center [555, 502] width 11 height 11
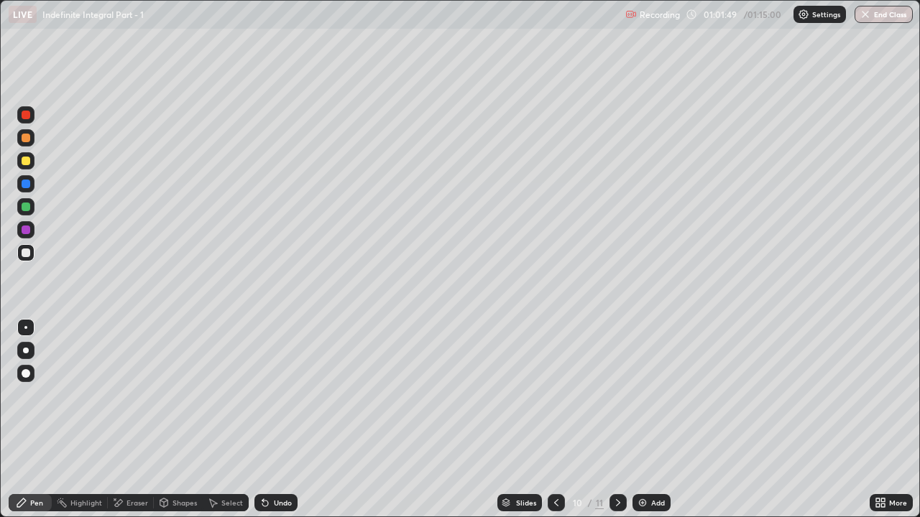
click at [612, 395] on icon at bounding box center [617, 502] width 11 height 11
click at [555, 395] on icon at bounding box center [555, 502] width 11 height 11
click at [27, 160] on div at bounding box center [26, 161] width 9 height 9
click at [894, 20] on button "End Class" at bounding box center [883, 14] width 58 height 17
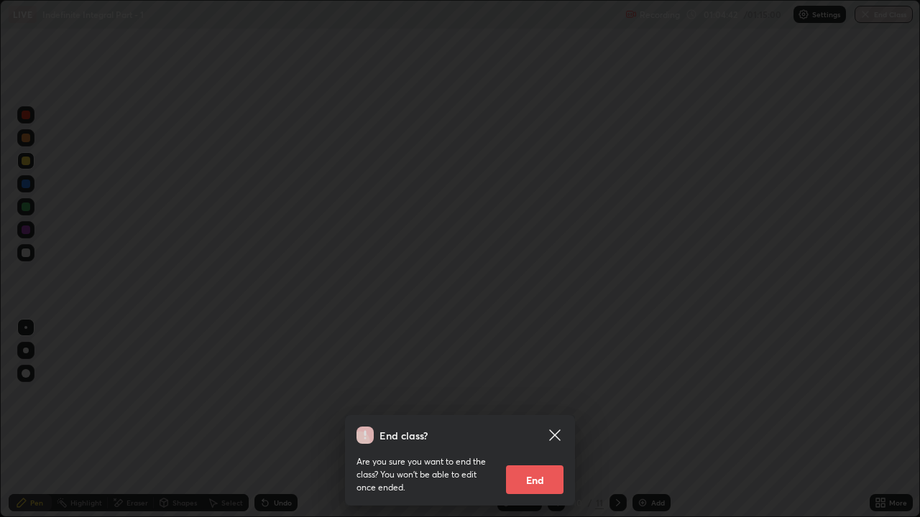
click at [537, 395] on button "End" at bounding box center [534, 480] width 57 height 29
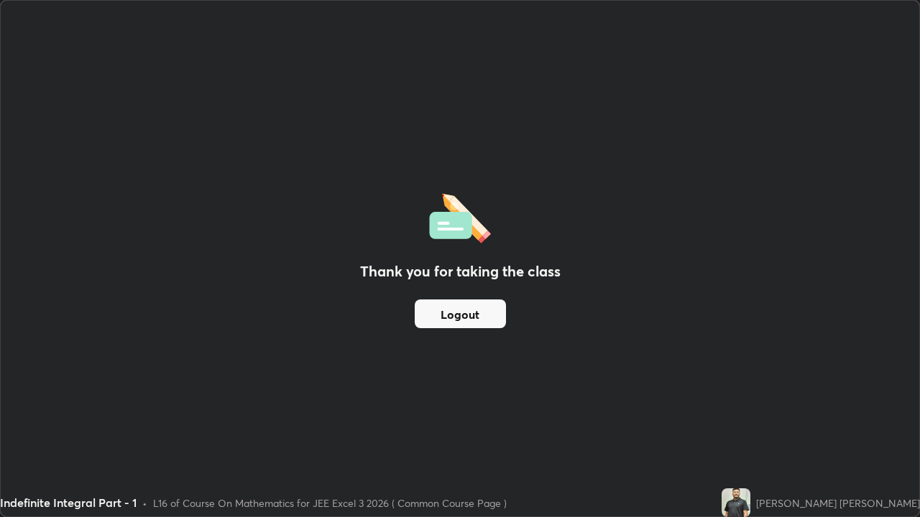
click at [475, 321] on button "Logout" at bounding box center [460, 314] width 91 height 29
click at [485, 307] on button "Logout" at bounding box center [460, 314] width 91 height 29
